Goal: Information Seeking & Learning: Learn about a topic

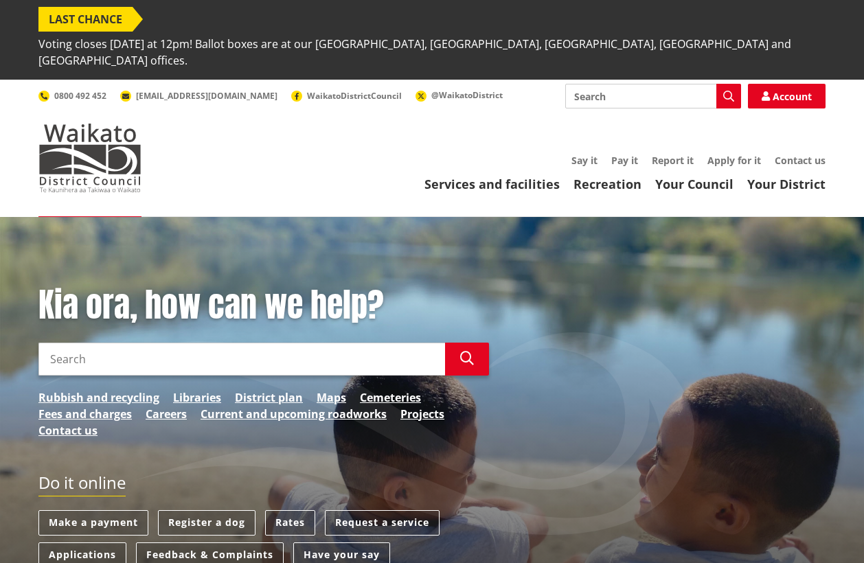
click at [632, 84] on input "Search" at bounding box center [653, 96] width 176 height 25
type input "events"
click at [733, 91] on icon "button" at bounding box center [728, 96] width 11 height 11
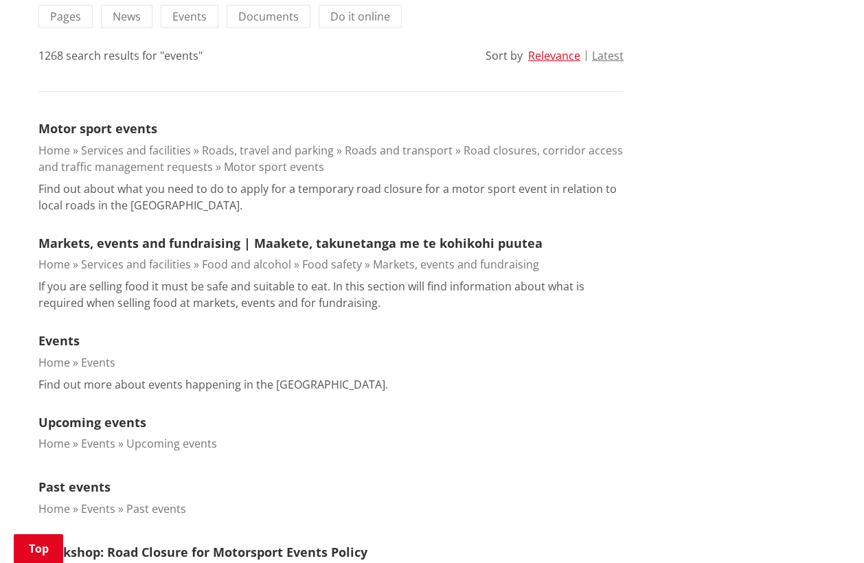
scroll to position [417, 0]
click at [266, 376] on p "Find out more about events happening in the [GEOGRAPHIC_DATA]." at bounding box center [212, 384] width 349 height 16
click at [70, 332] on link "Events" at bounding box center [58, 340] width 41 height 16
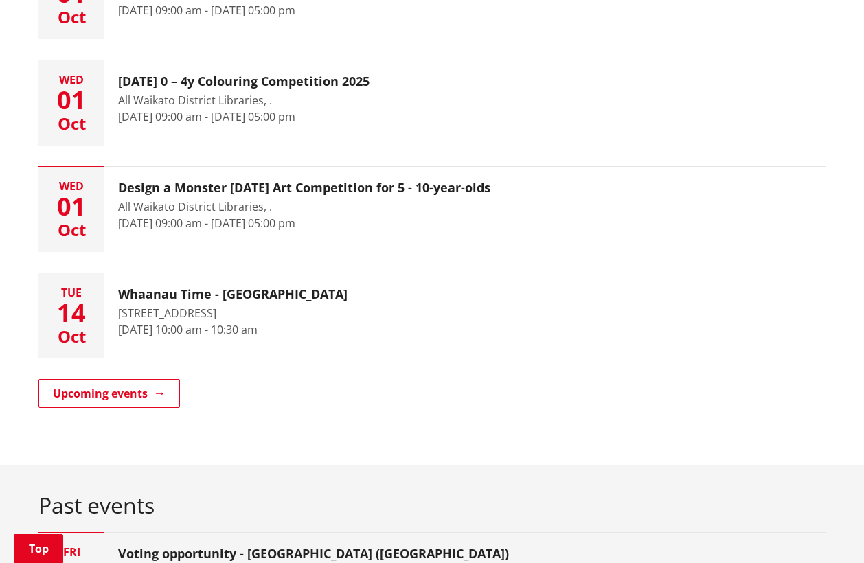
scroll to position [566, 0]
